Goal: Register for event/course

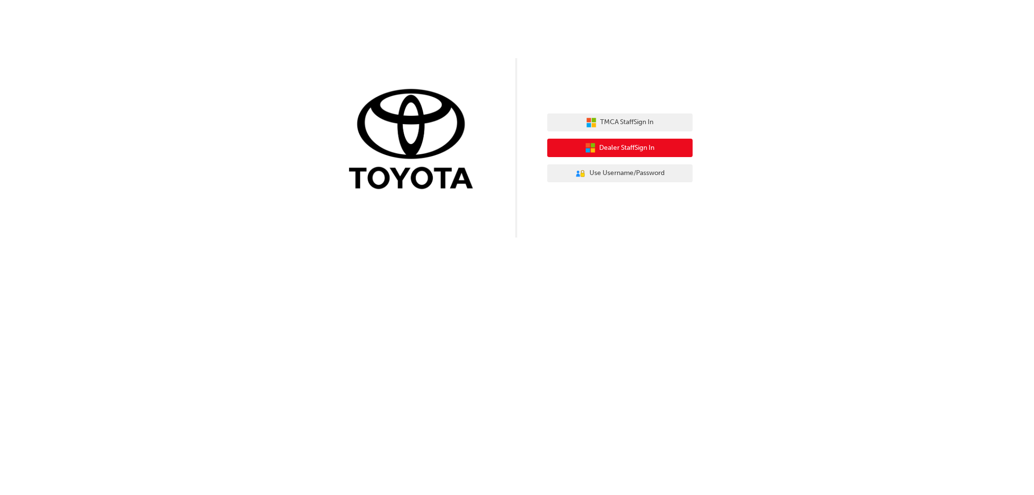
click at [602, 144] on span "Dealer Staff Sign In" at bounding box center [627, 148] width 55 height 11
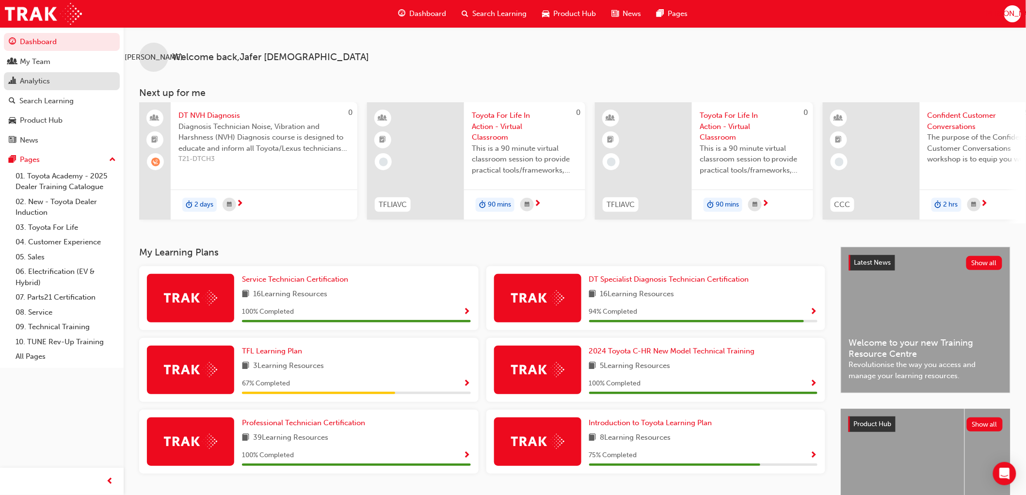
click at [62, 86] on div "Analytics" at bounding box center [62, 81] width 106 height 12
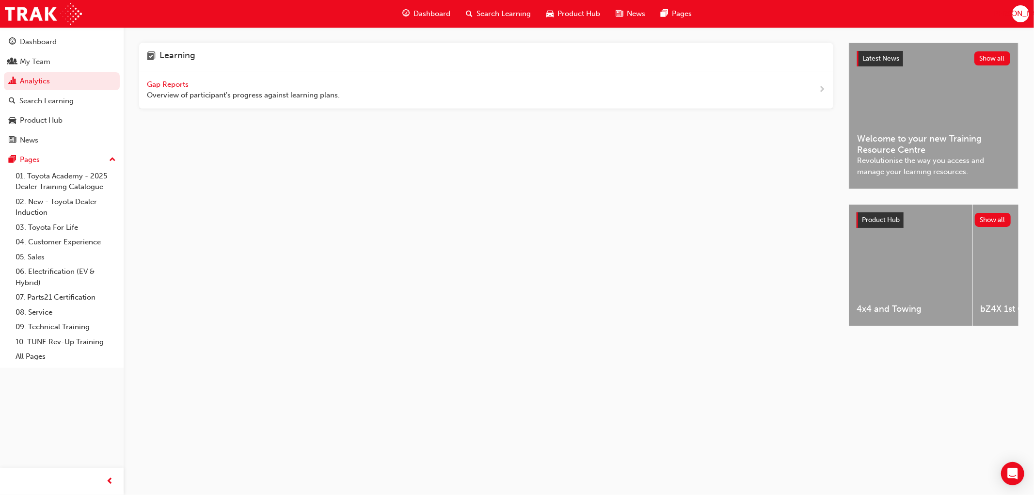
click at [161, 85] on span "Gap Reports" at bounding box center [169, 84] width 44 height 9
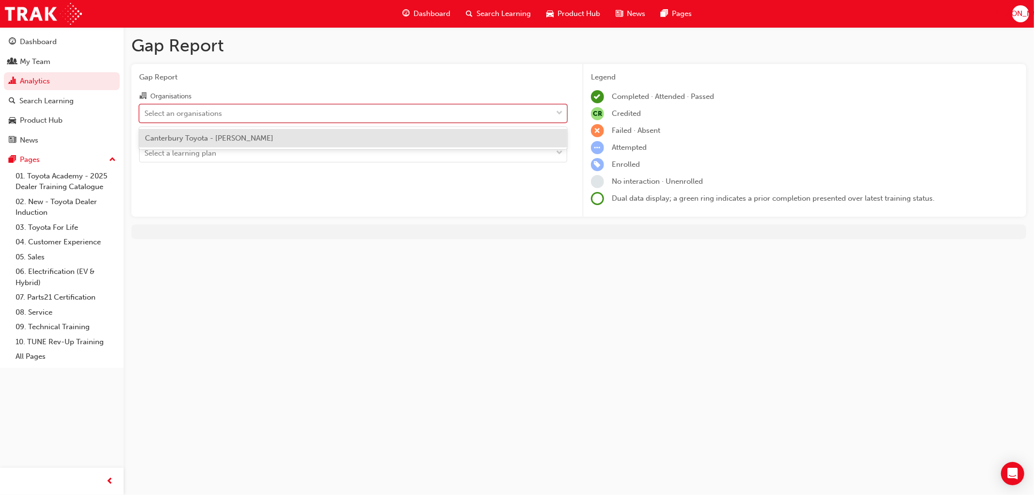
click at [189, 115] on div "Select an organisations" at bounding box center [183, 113] width 78 height 11
click at [145, 115] on input "Organisations option Canterbury Toyota - [PERSON_NAME] focused, 1 of 1. 1 resul…" at bounding box center [144, 113] width 1 height 8
click at [202, 142] on span "Canterbury Toyota - [PERSON_NAME]" at bounding box center [209, 138] width 128 height 9
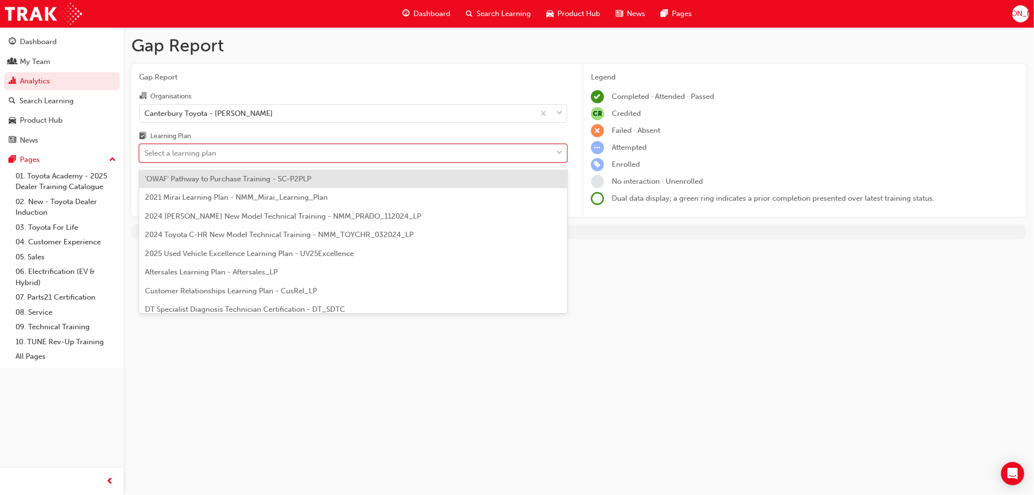
click at [202, 153] on div "Select a learning plan" at bounding box center [180, 153] width 72 height 11
click at [145, 153] on input "Learning Plan option 'OWAF' Pathway to Purchase Training - SC-P2PLP focused, 1 …" at bounding box center [144, 153] width 1 height 8
type input "dt"
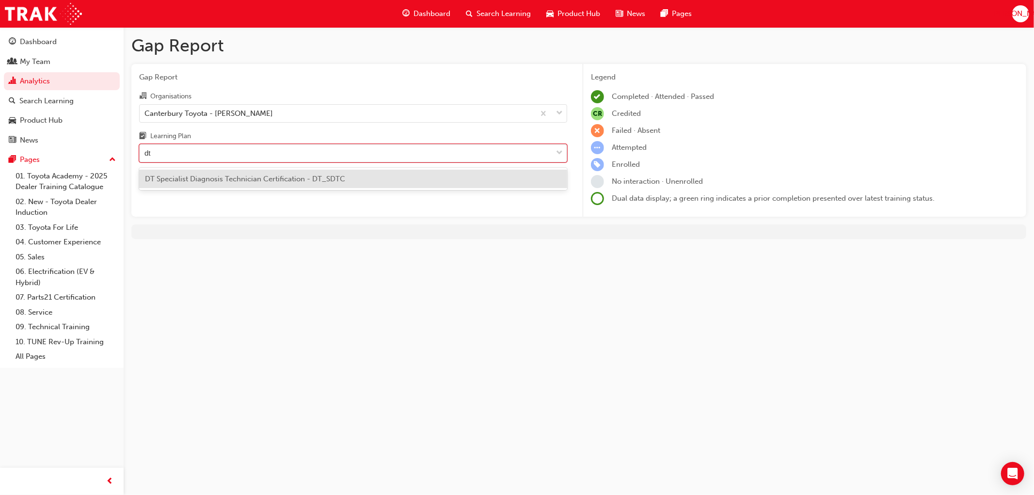
click at [257, 182] on span "DT Specialist Diagnosis Technician Certification - DT_SDTC" at bounding box center [245, 178] width 200 height 9
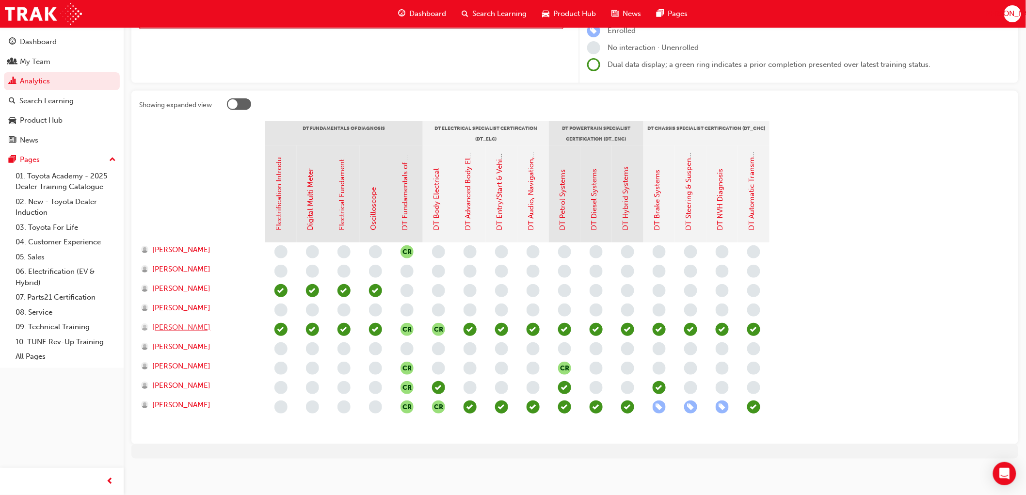
scroll to position [137, 0]
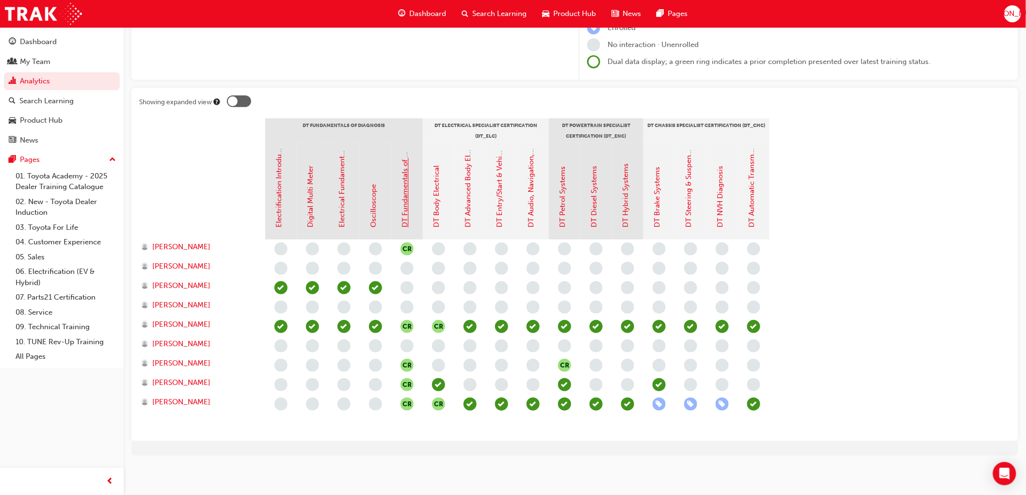
click at [404, 212] on link "DT Fundamentals of Diagnosis" at bounding box center [405, 176] width 9 height 103
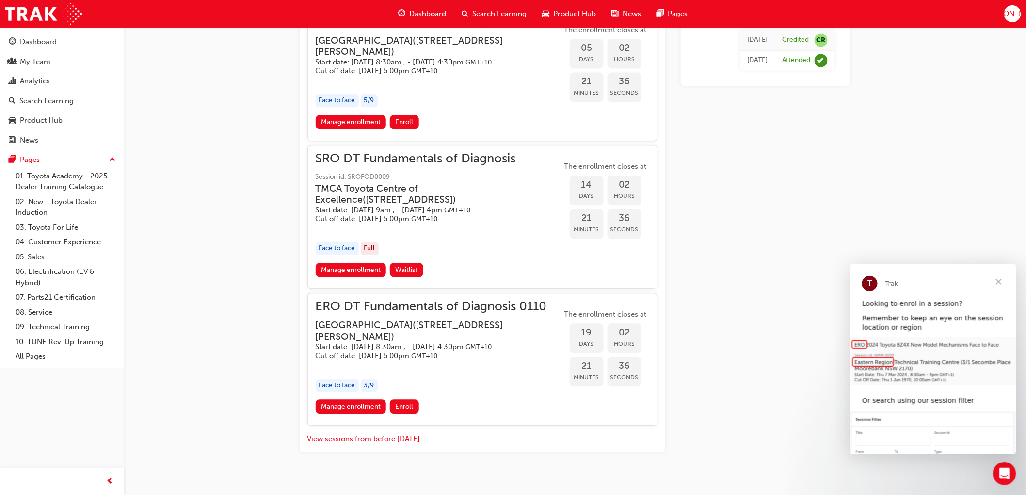
scroll to position [722, 0]
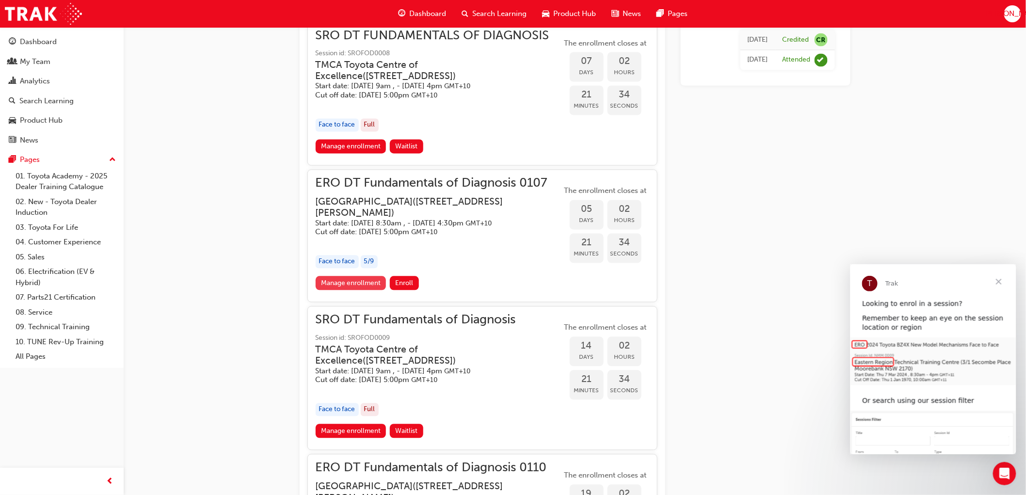
click at [355, 290] on link "Manage enrollment" at bounding box center [351, 283] width 71 height 14
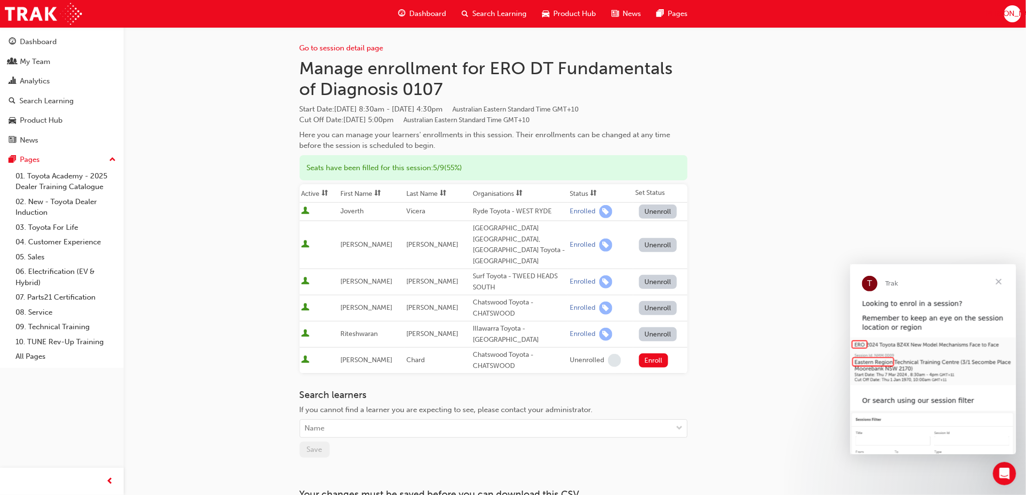
click at [997, 281] on span "Close" at bounding box center [998, 281] width 35 height 35
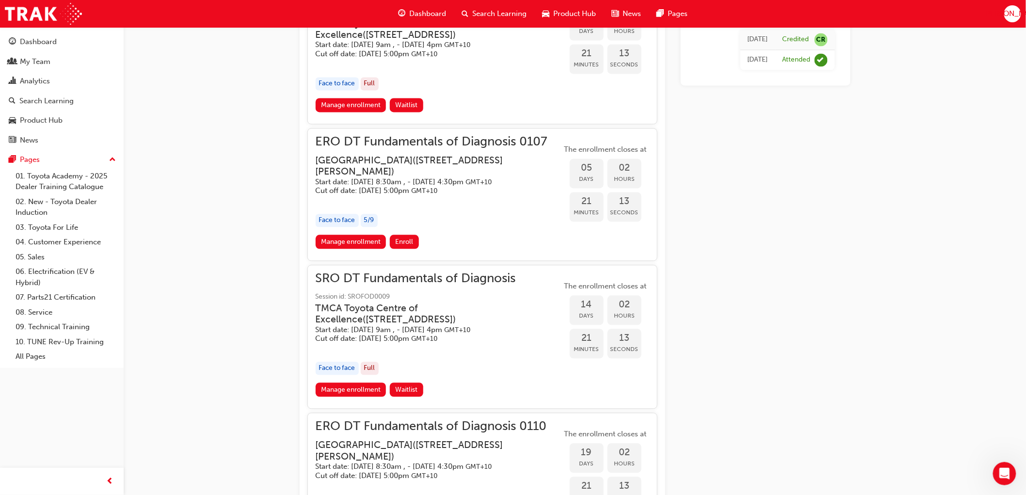
scroll to position [776, 0]
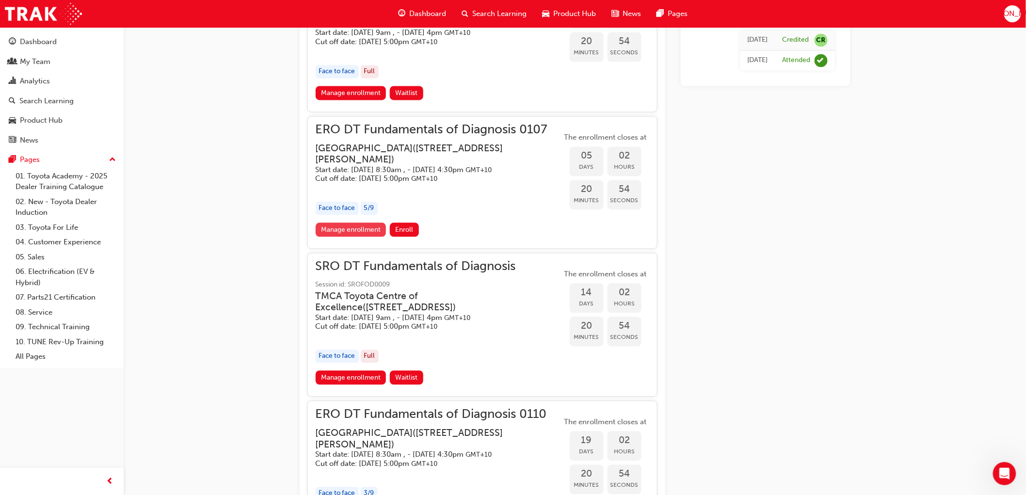
click at [350, 237] on link "Manage enrollment" at bounding box center [351, 229] width 71 height 14
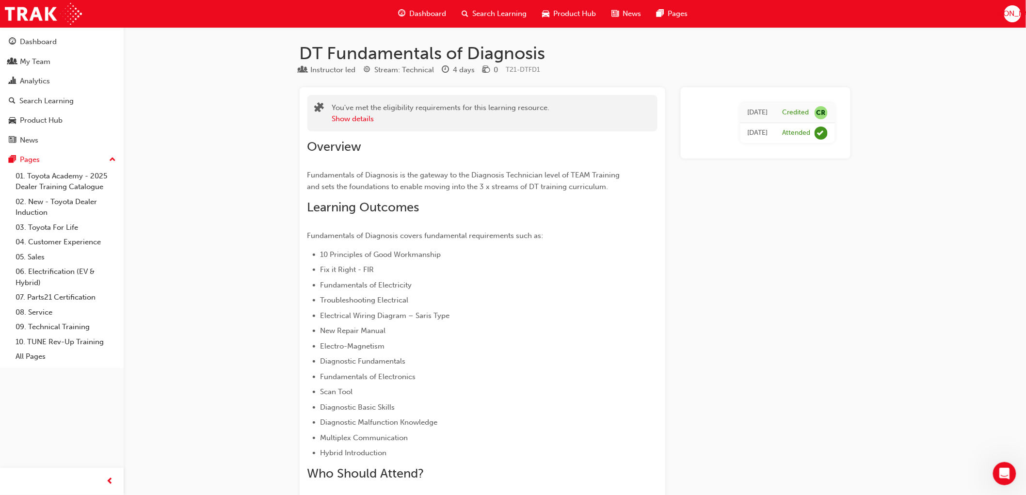
scroll to position [776, 0]
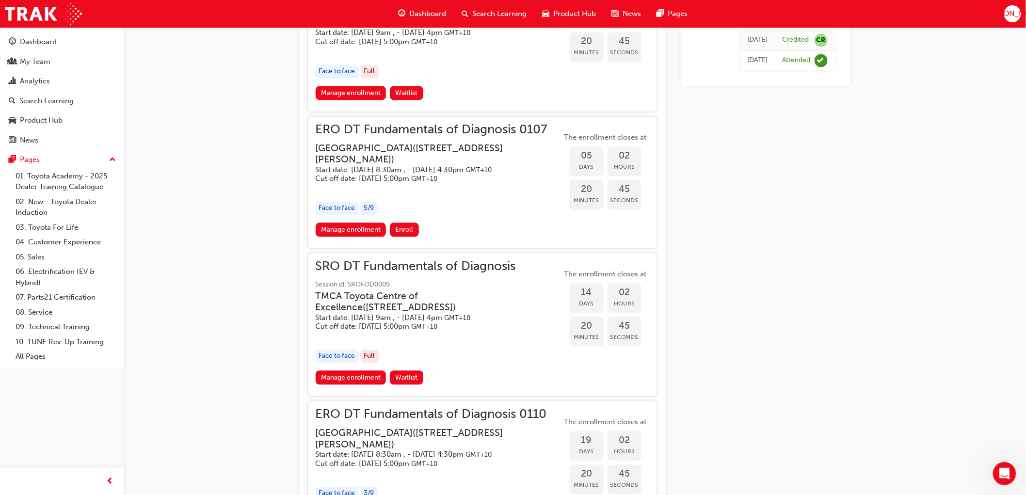
drag, startPoint x: 498, startPoint y: 146, endPoint x: 513, endPoint y: 154, distance: 16.7
click at [513, 154] on h3 "[GEOGRAPHIC_DATA] ( [STREET_ADDRESS][PERSON_NAME] )" at bounding box center [431, 154] width 231 height 23
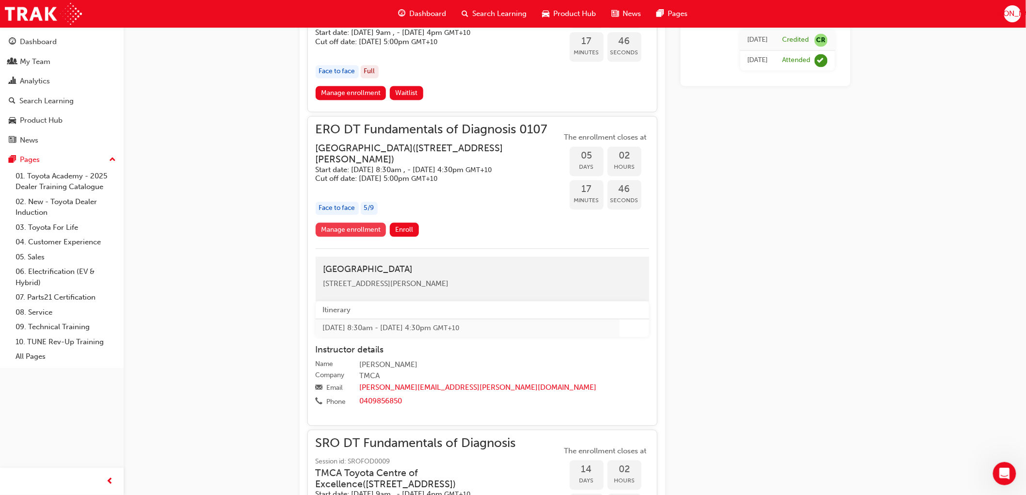
click at [355, 231] on link "Manage enrollment" at bounding box center [351, 229] width 71 height 14
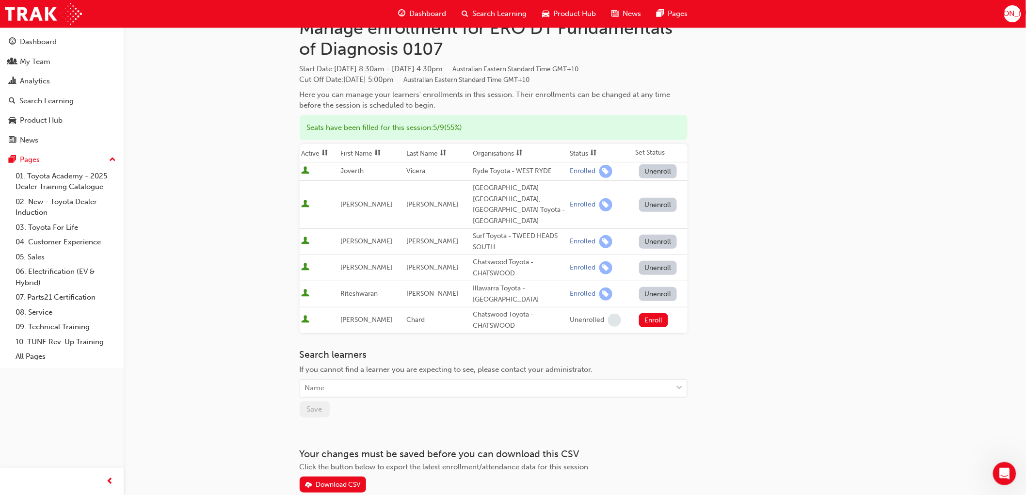
scroll to position [81, 0]
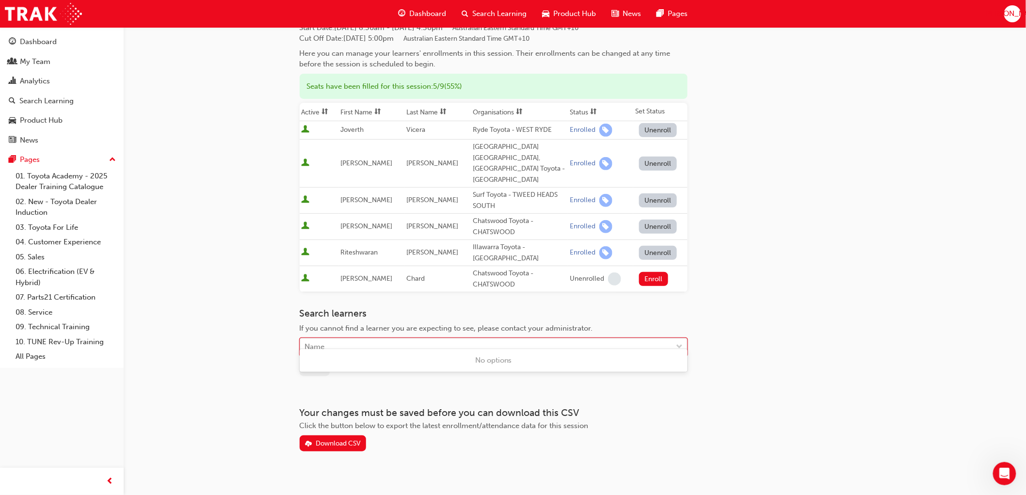
click at [342, 339] on div "Name" at bounding box center [486, 347] width 372 height 17
type input "gau"
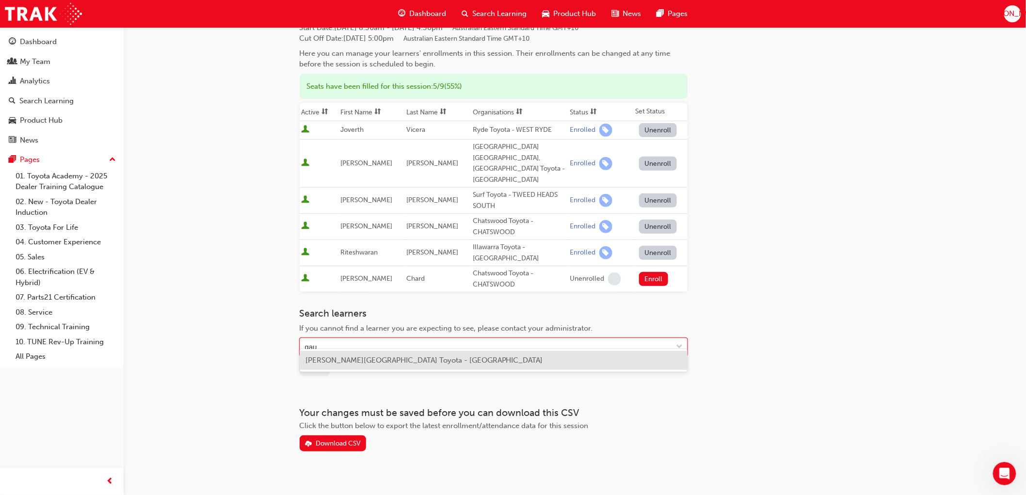
click at [347, 362] on span "[PERSON_NAME][GEOGRAPHIC_DATA] Toyota - [GEOGRAPHIC_DATA]" at bounding box center [424, 360] width 238 height 9
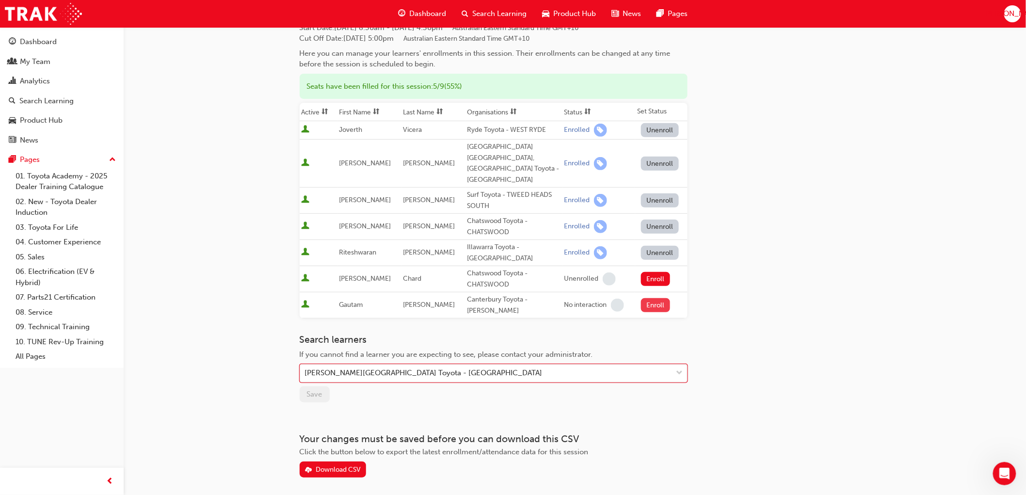
click at [656, 298] on button "Enroll" at bounding box center [655, 305] width 29 height 14
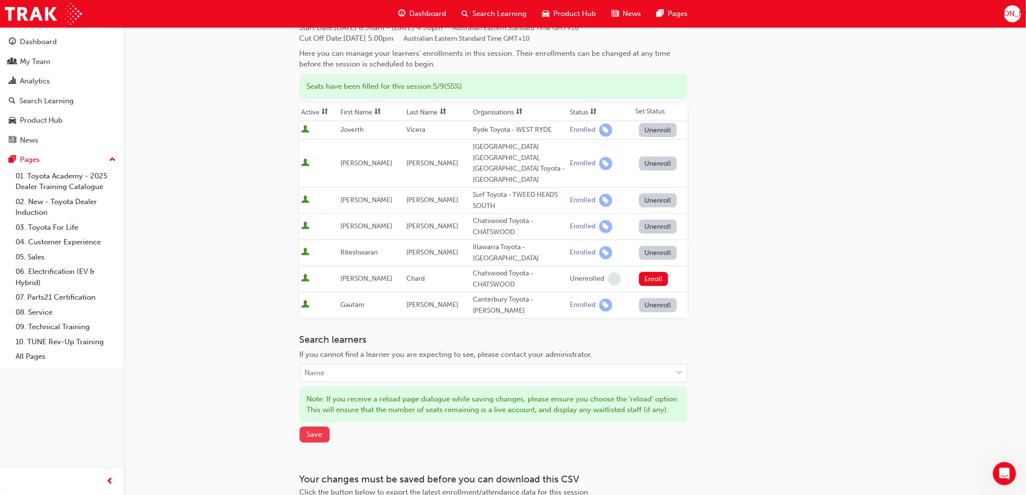
click at [316, 431] on span "Save" at bounding box center [315, 434] width 16 height 9
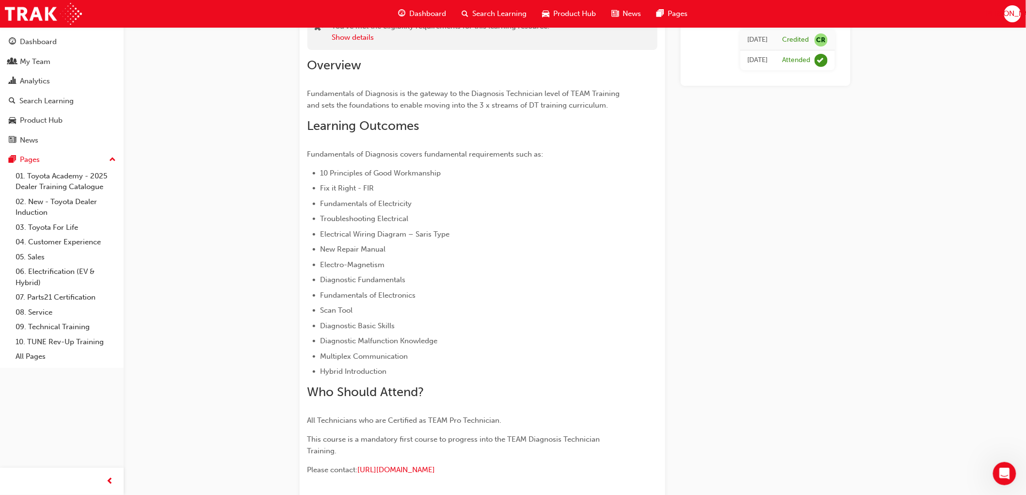
scroll to position [776, 0]
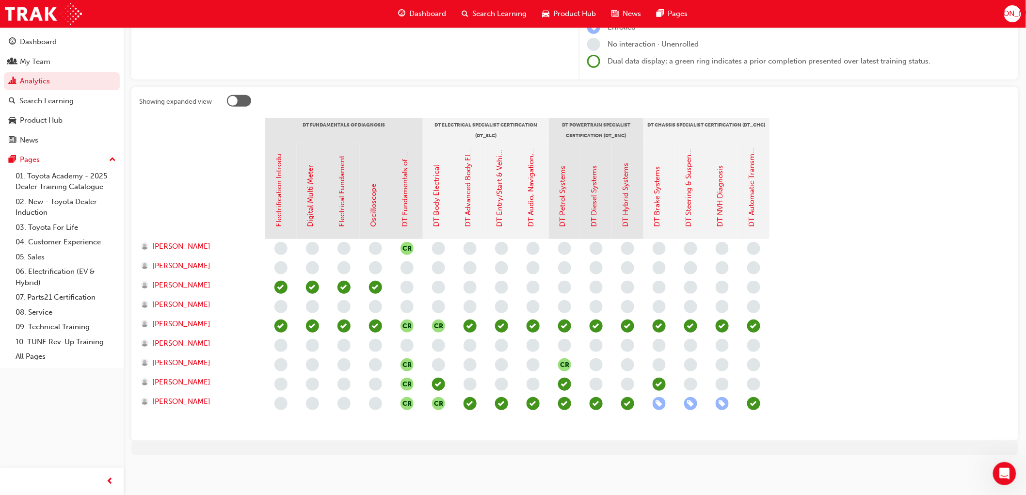
scroll to position [137, 0]
click at [435, 207] on link "DT Body Electrical" at bounding box center [436, 197] width 9 height 62
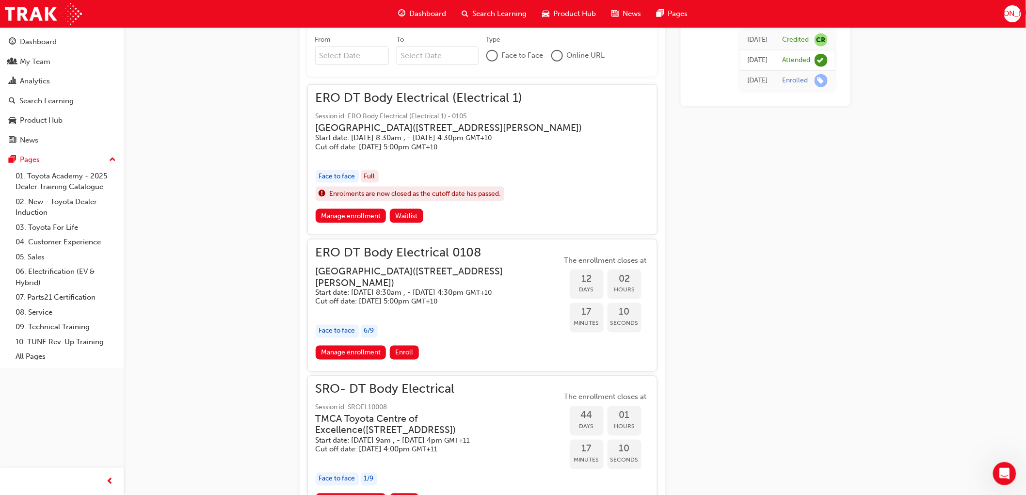
scroll to position [514, 0]
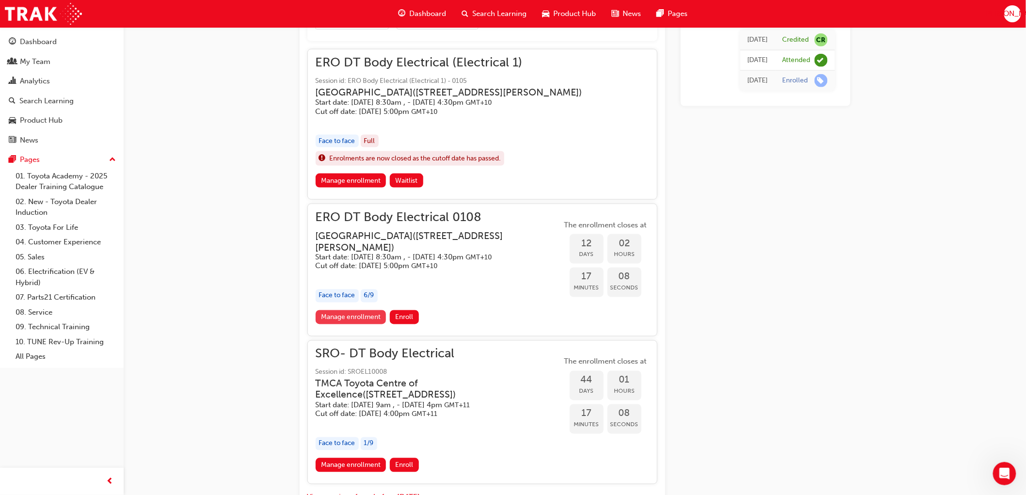
click at [355, 324] on link "Manage enrollment" at bounding box center [351, 317] width 71 height 14
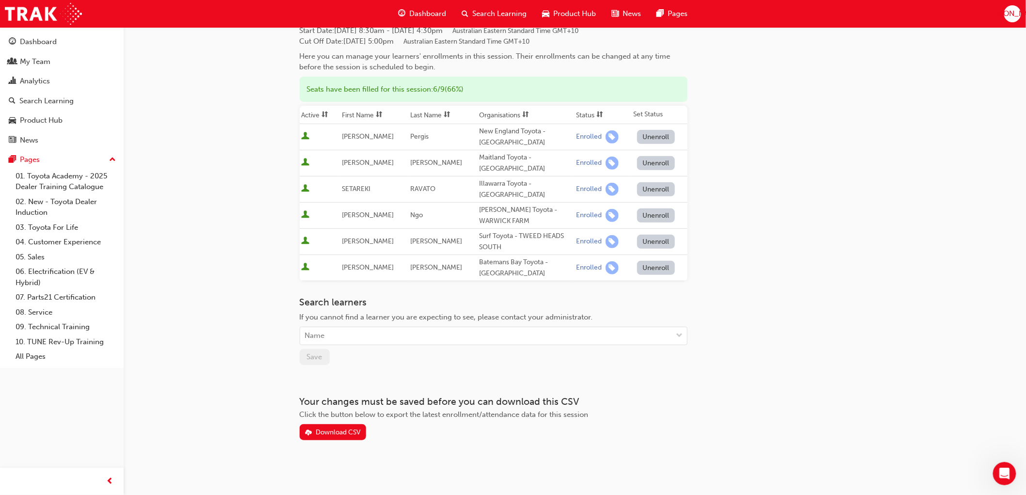
scroll to position [79, 0]
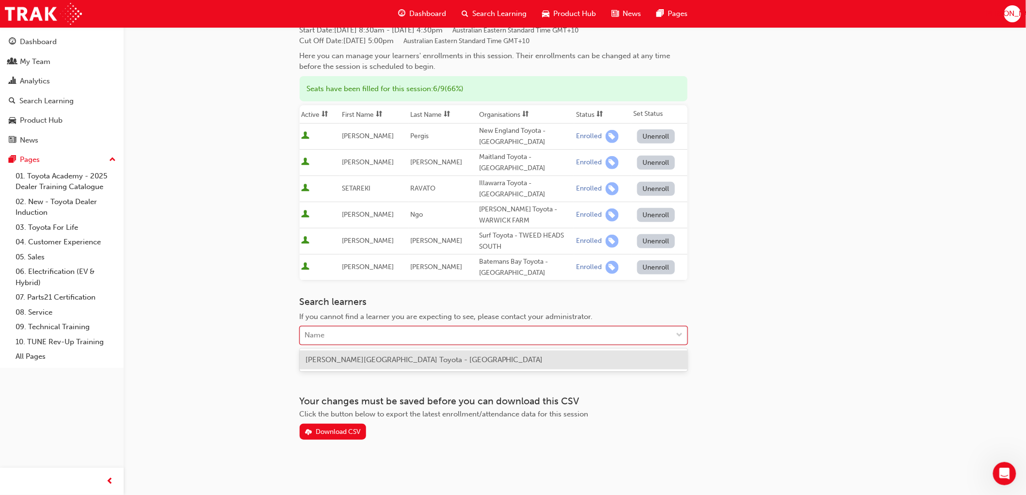
click at [357, 335] on div "Name" at bounding box center [486, 335] width 372 height 17
click at [360, 363] on span "[PERSON_NAME][GEOGRAPHIC_DATA] Toyota - [GEOGRAPHIC_DATA]" at bounding box center [424, 359] width 238 height 9
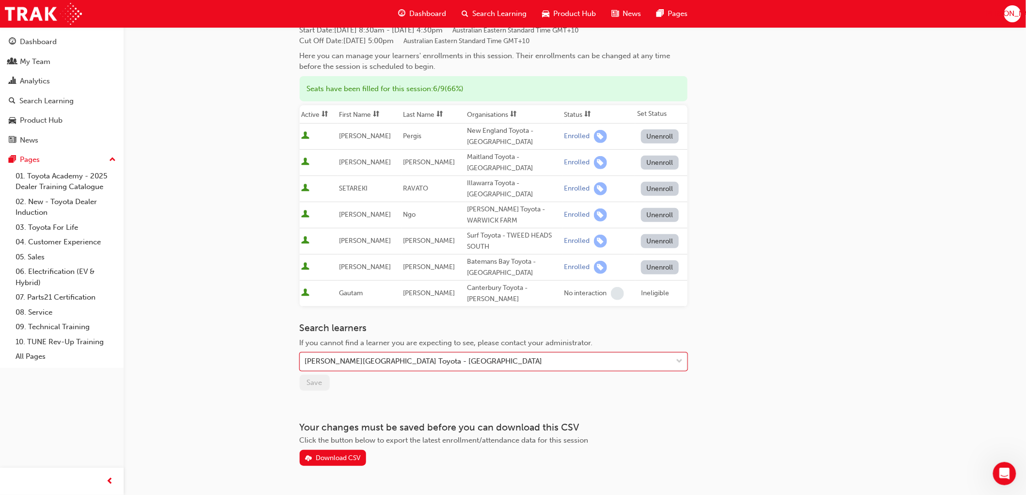
scroll to position [514, 0]
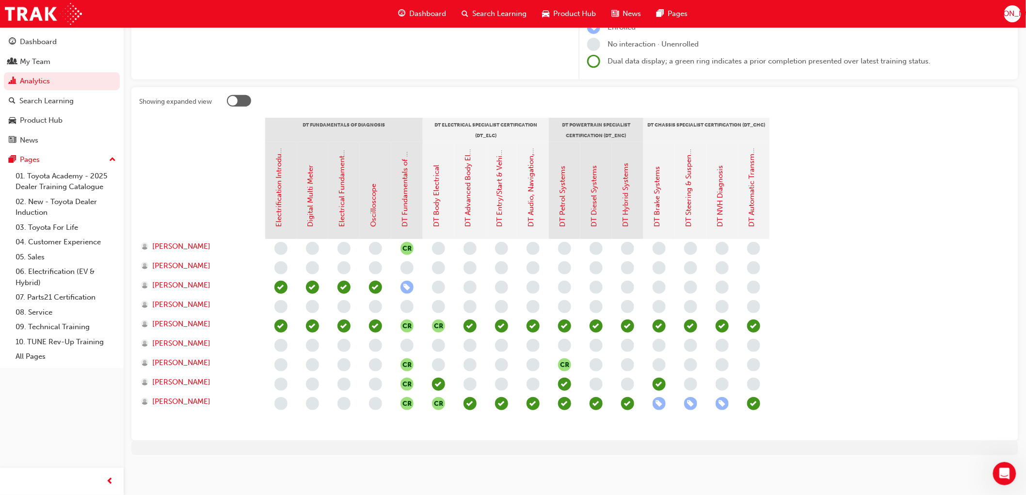
scroll to position [137, 0]
click at [467, 215] on link "DT Advanced Body Electrical & Auto A/C Systems" at bounding box center [468, 145] width 9 height 165
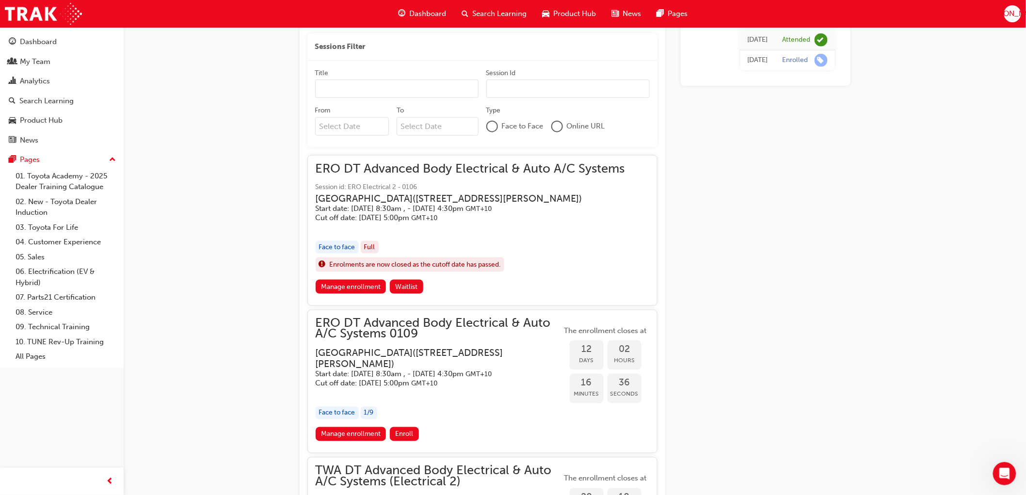
scroll to position [536, 0]
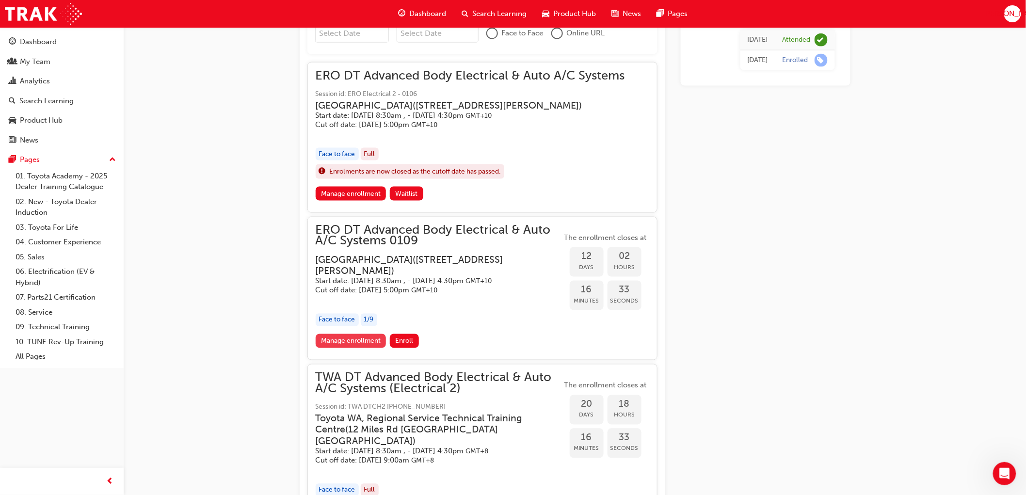
click at [355, 348] on link "Manage enrollment" at bounding box center [351, 341] width 71 height 14
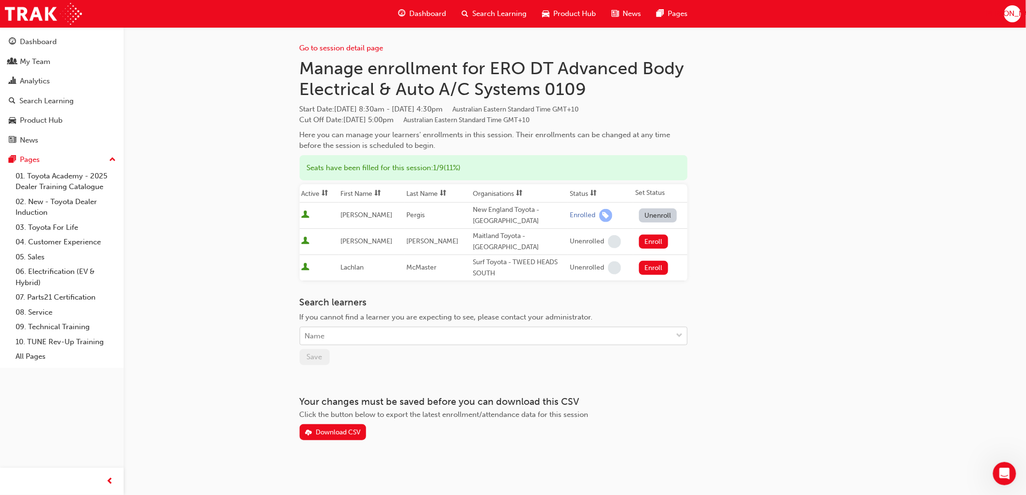
click at [355, 337] on div "Name" at bounding box center [486, 336] width 372 height 17
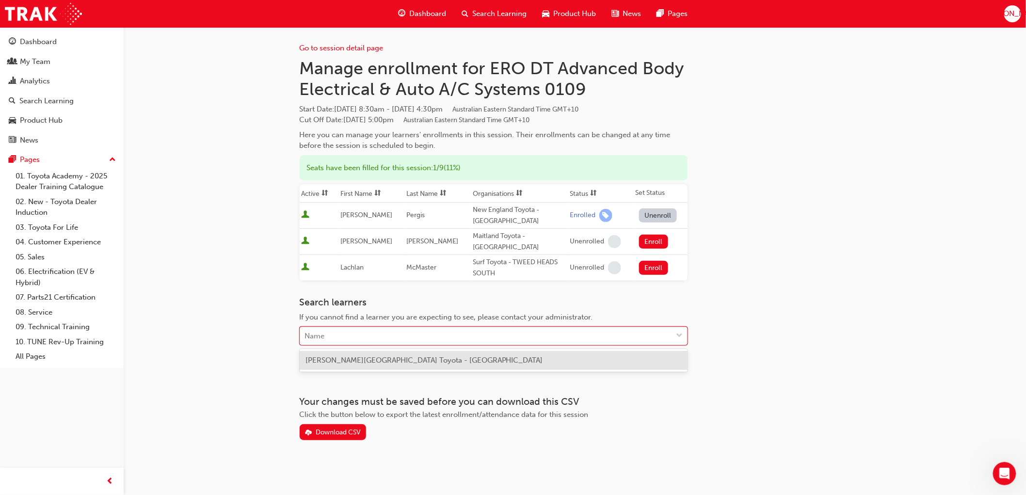
click at [354, 356] on span "[PERSON_NAME][GEOGRAPHIC_DATA] Toyota - [GEOGRAPHIC_DATA]" at bounding box center [424, 360] width 238 height 9
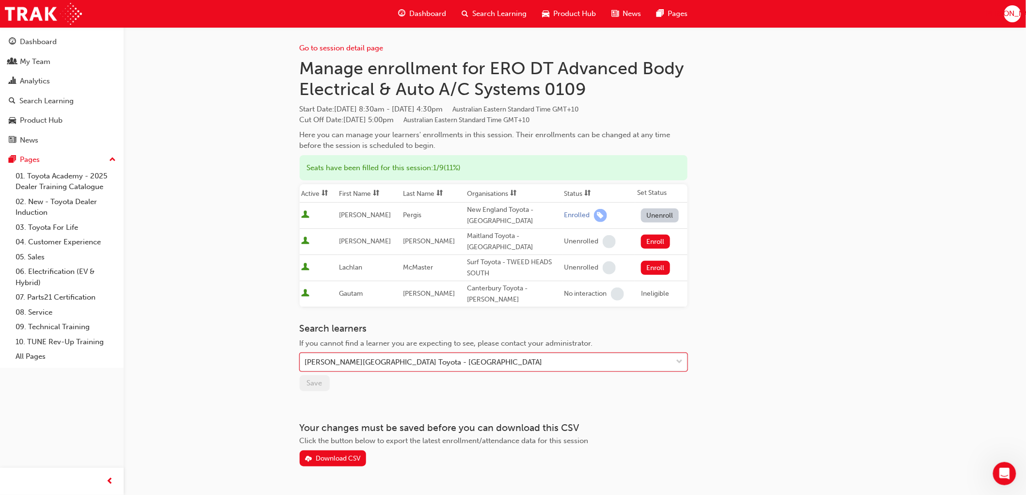
scroll to position [536, 0]
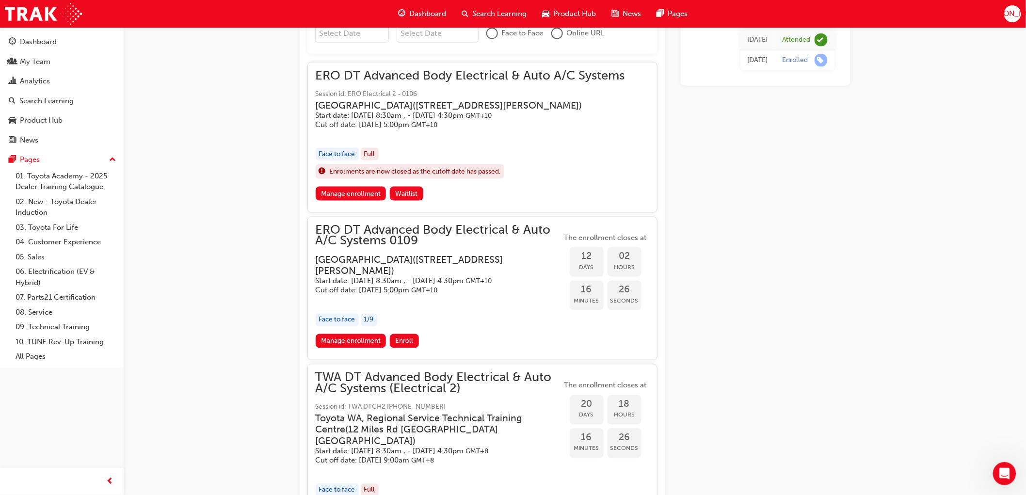
scroll to position [137, 0]
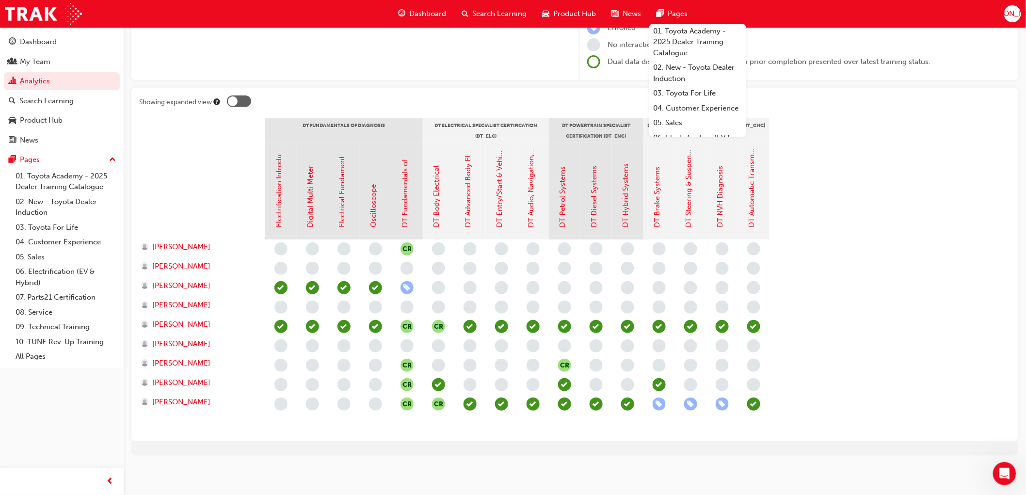
click at [485, 82] on div "Gap Report Gap Report Organisations Canterbury Toyota - [PERSON_NAME] Learning …" at bounding box center [575, 180] width 902 height 581
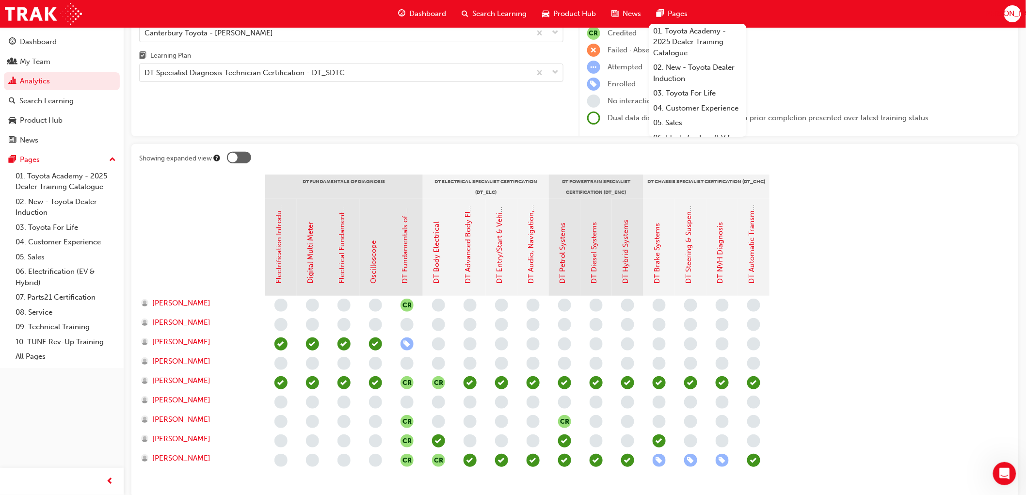
scroll to position [0, 0]
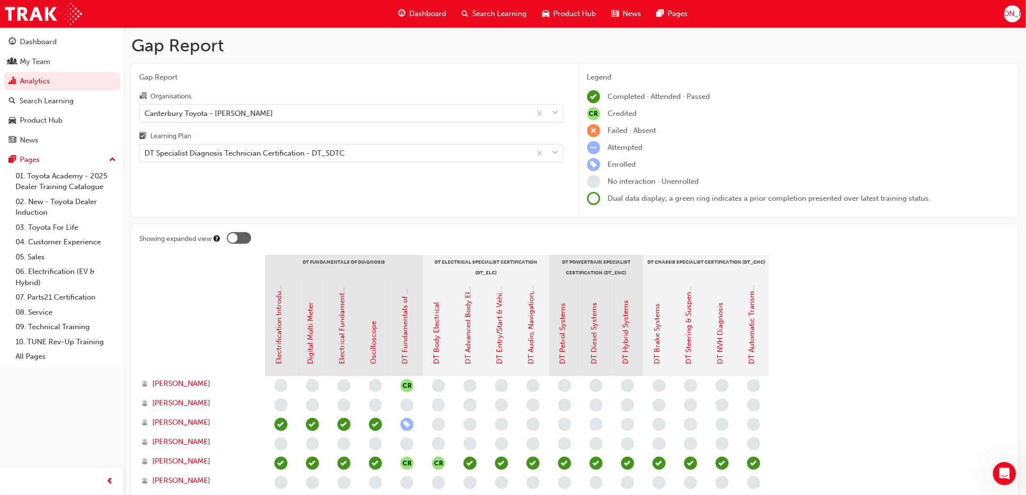
click at [748, 11] on div "Dashboard Search Learning Product Hub News Pages JA" at bounding box center [513, 14] width 1026 height 28
